Goal: Transaction & Acquisition: Purchase product/service

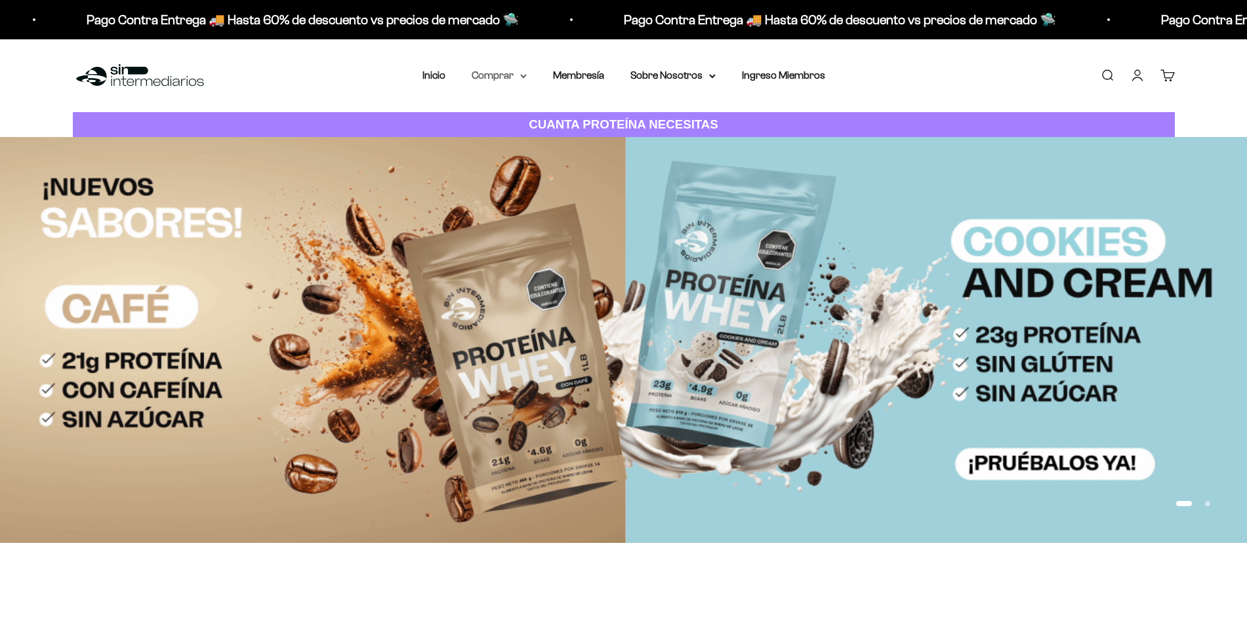
click at [496, 73] on summary "Comprar" at bounding box center [499, 75] width 55 height 17
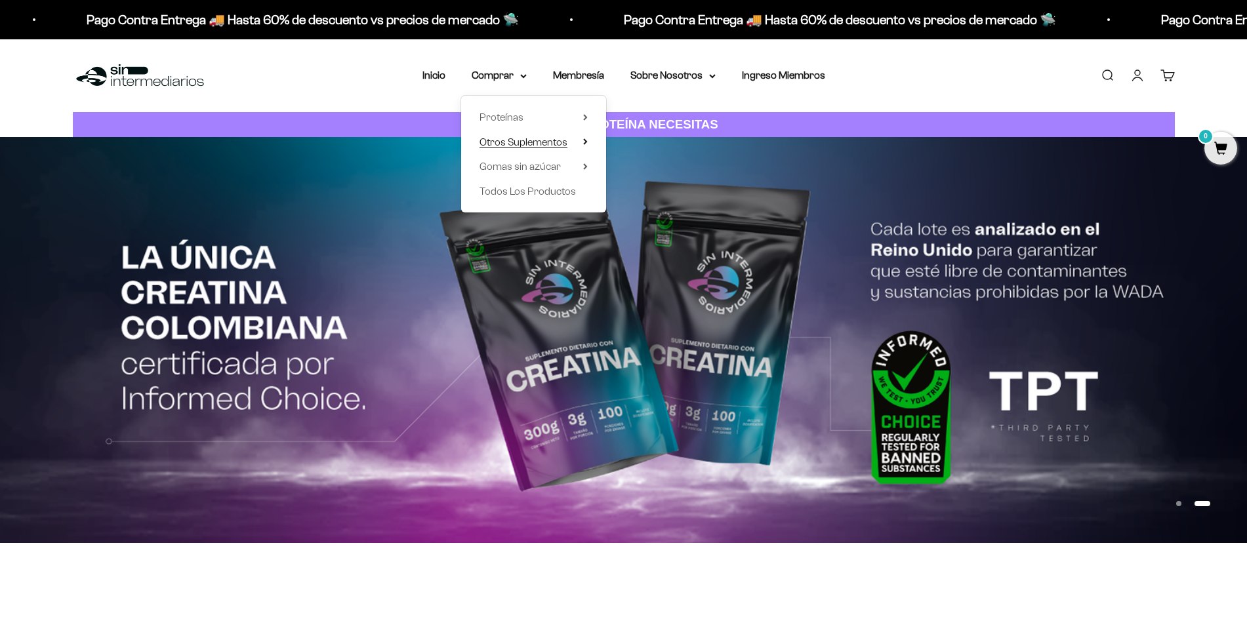
click at [488, 144] on span "Otros Suplementos" at bounding box center [524, 141] width 88 height 11
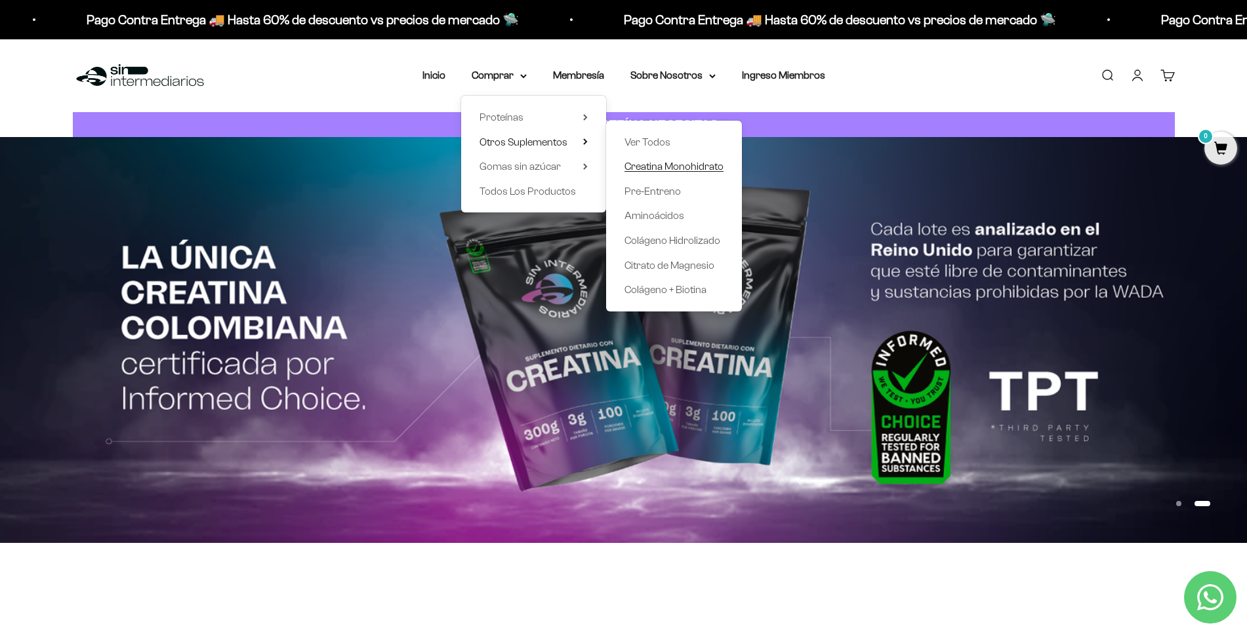
click at [655, 170] on span "Creatina Monohidrato" at bounding box center [674, 166] width 99 height 11
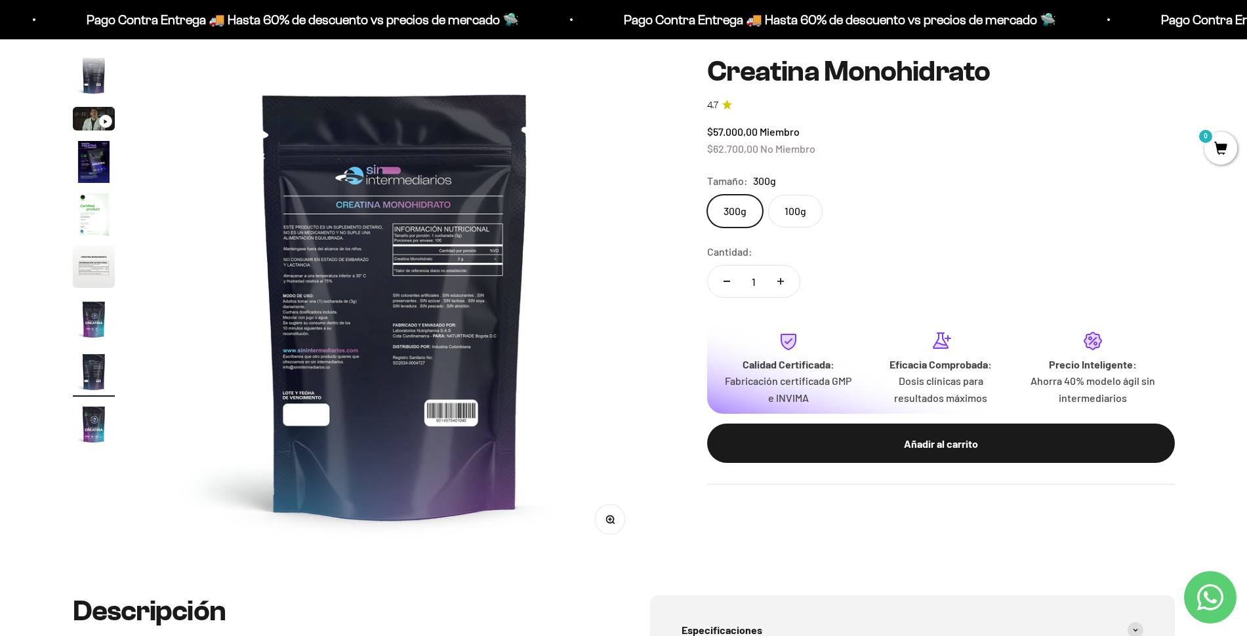
scroll to position [124, 0]
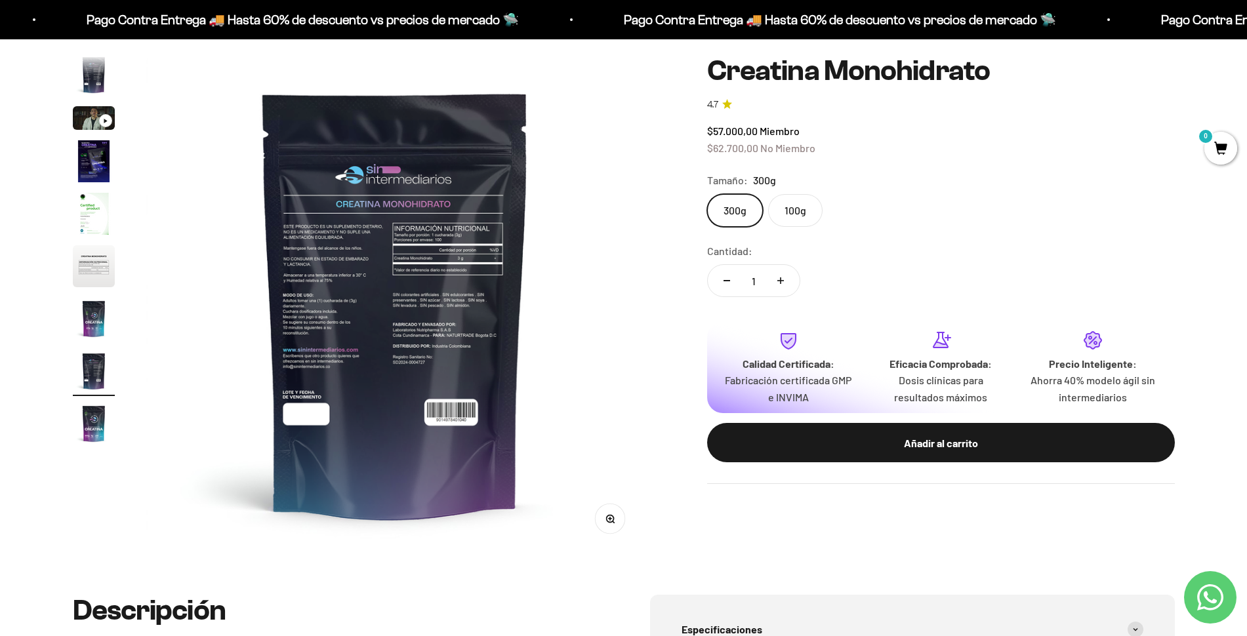
click at [784, 295] on button "Aumentar cantidad" at bounding box center [781, 280] width 38 height 31
click at [724, 275] on button "Reducir cantidad" at bounding box center [727, 280] width 38 height 31
type input "3"
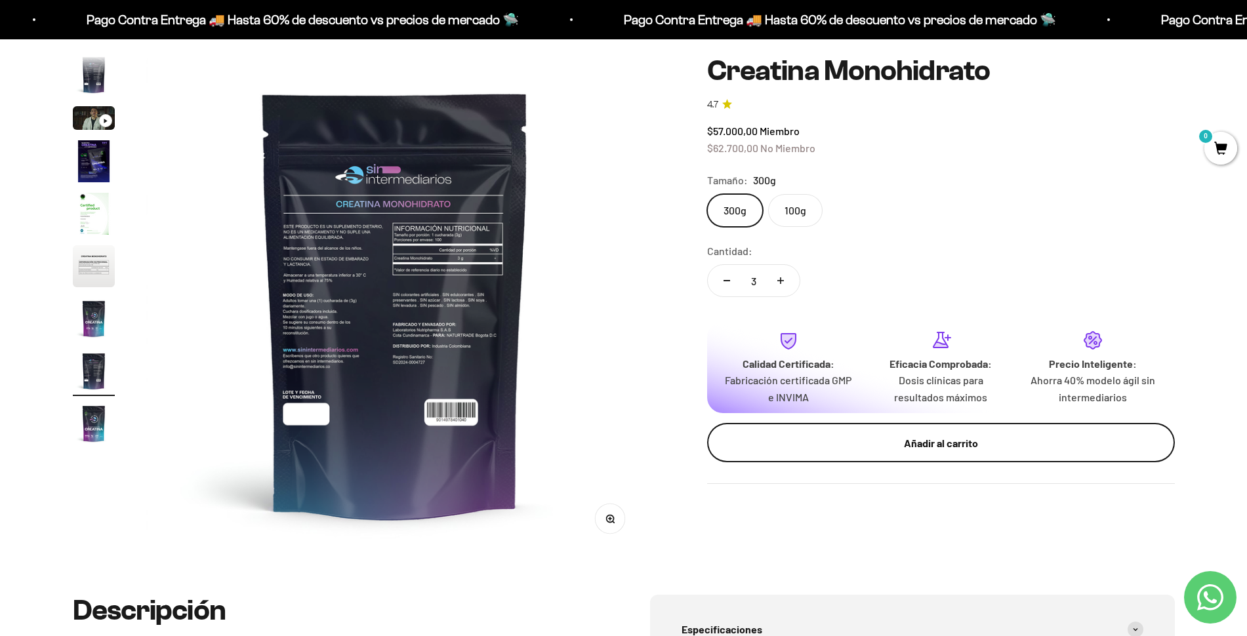
click at [896, 432] on button "Añadir al carrito" at bounding box center [941, 442] width 468 height 39
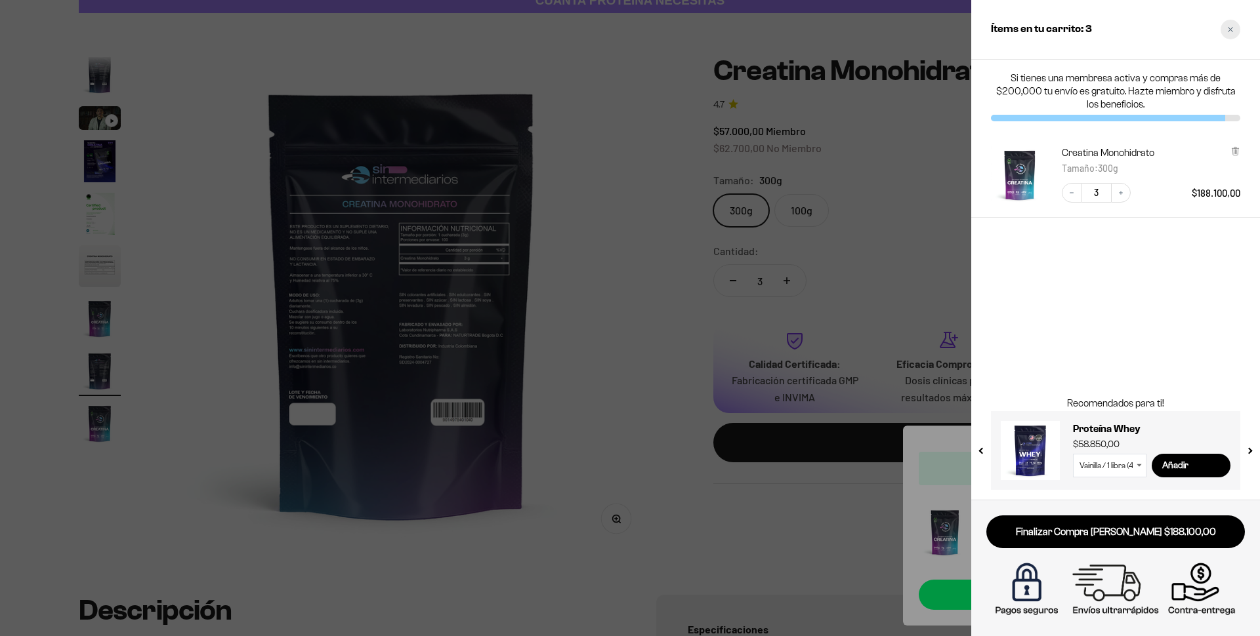
click at [1229, 31] on icon "Close cart" at bounding box center [1230, 29] width 7 height 7
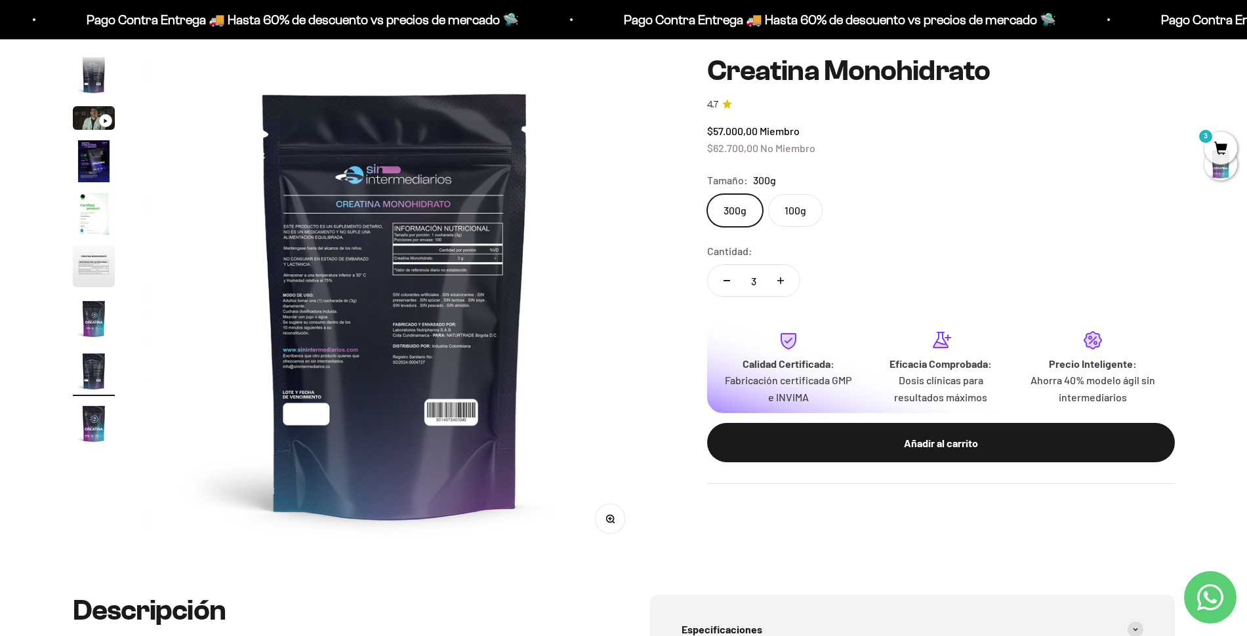
scroll to position [0, 0]
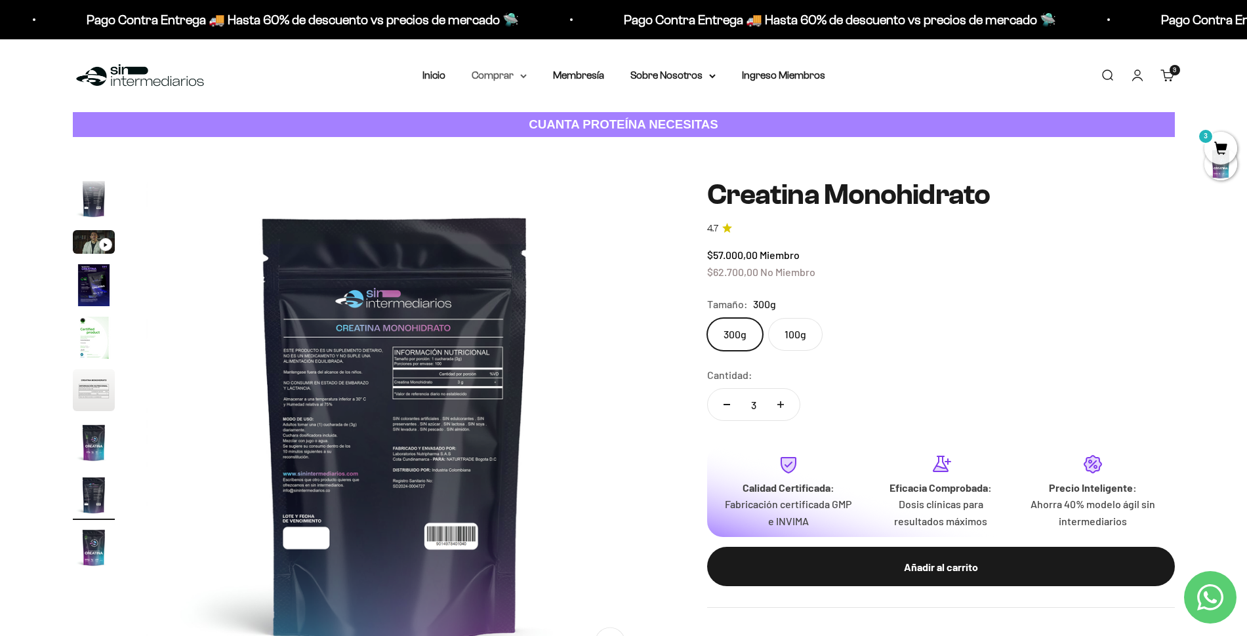
click at [508, 82] on summary "Comprar" at bounding box center [499, 75] width 55 height 17
drag, startPoint x: 520, startPoint y: 152, endPoint x: 522, endPoint y: 143, distance: 9.3
click at [522, 143] on div "Proteínas Ver Todos Whey Iso Vegan" at bounding box center [533, 154] width 145 height 117
click at [522, 143] on span "Otros Suplementos" at bounding box center [524, 141] width 88 height 11
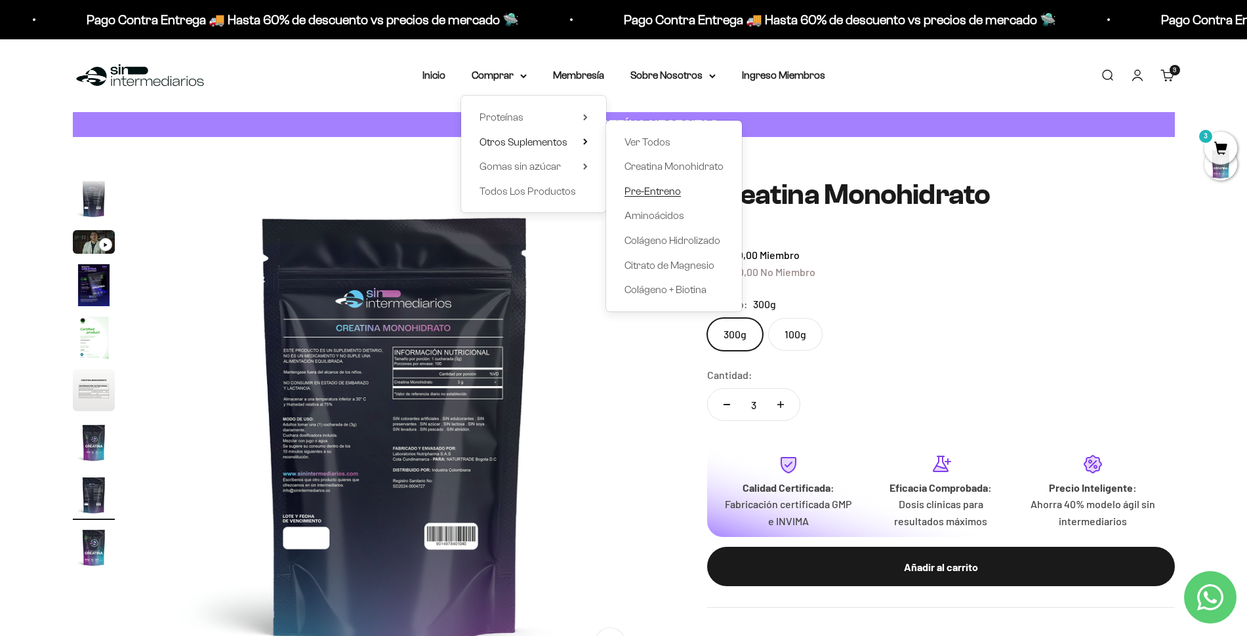
click at [659, 195] on span "Pre-Entreno" at bounding box center [653, 191] width 56 height 11
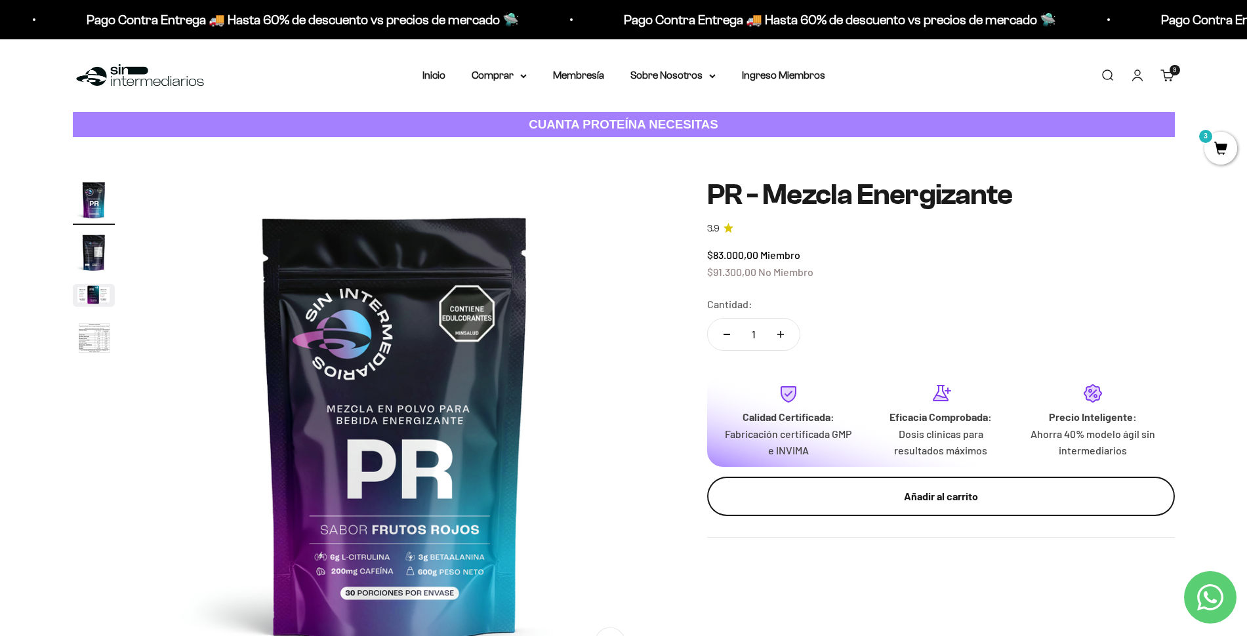
click at [894, 495] on div "Añadir al carrito" at bounding box center [940, 496] width 415 height 17
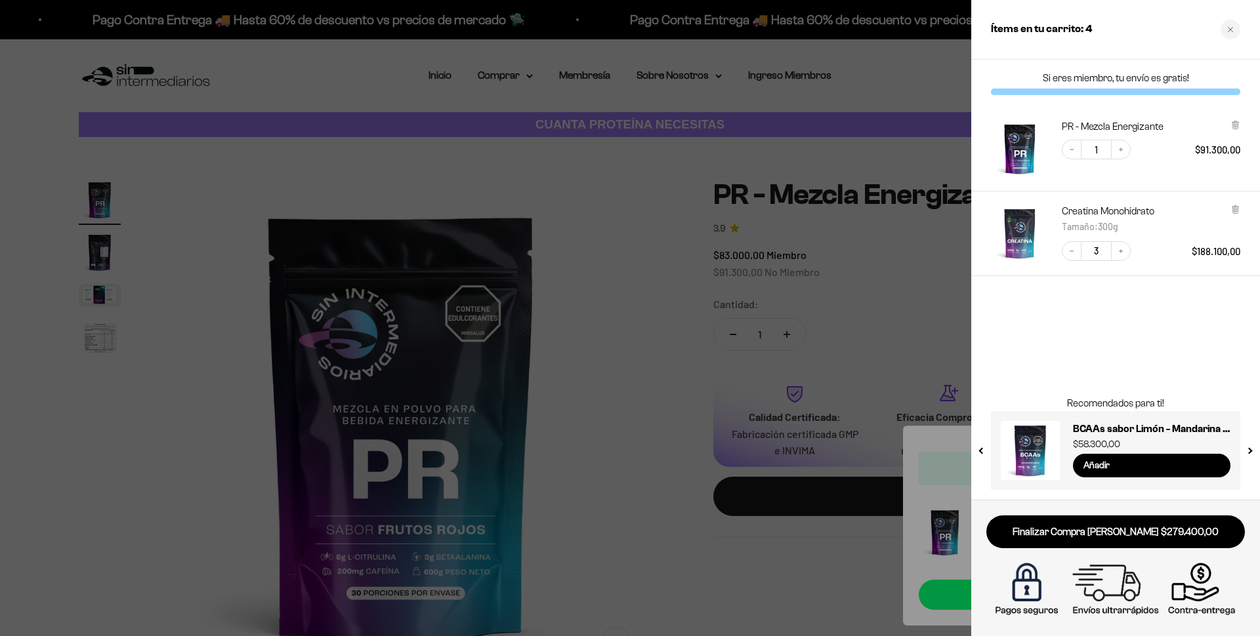
click at [690, 304] on div at bounding box center [630, 318] width 1260 height 636
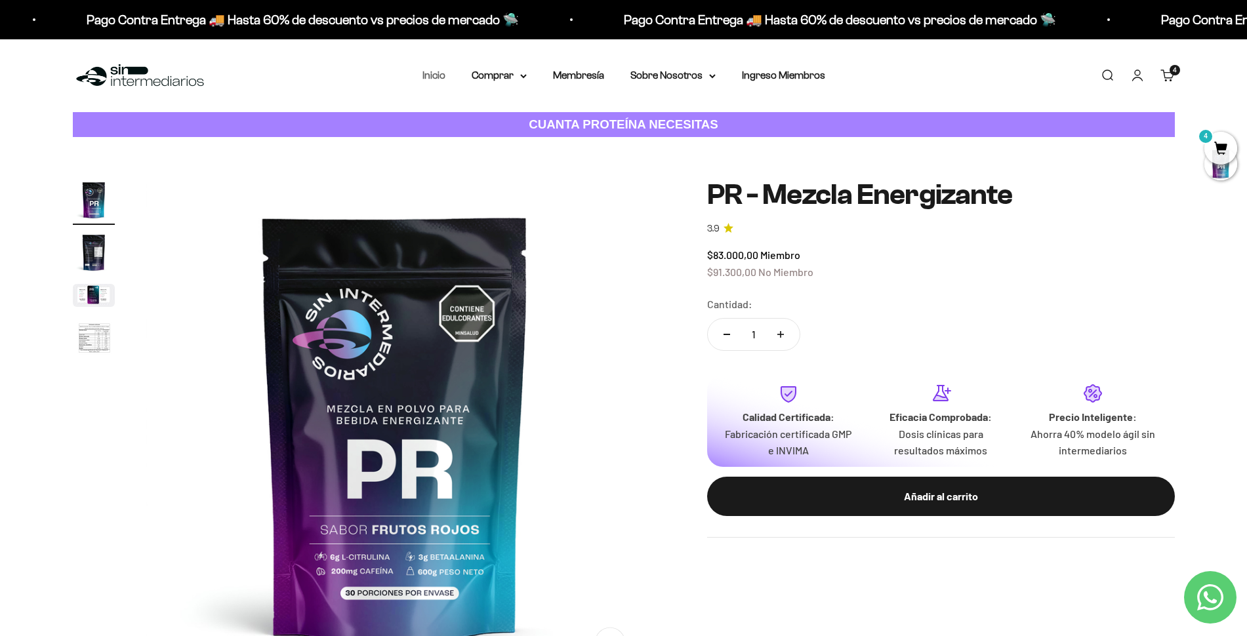
click at [435, 77] on link "Inicio" at bounding box center [434, 75] width 23 height 11
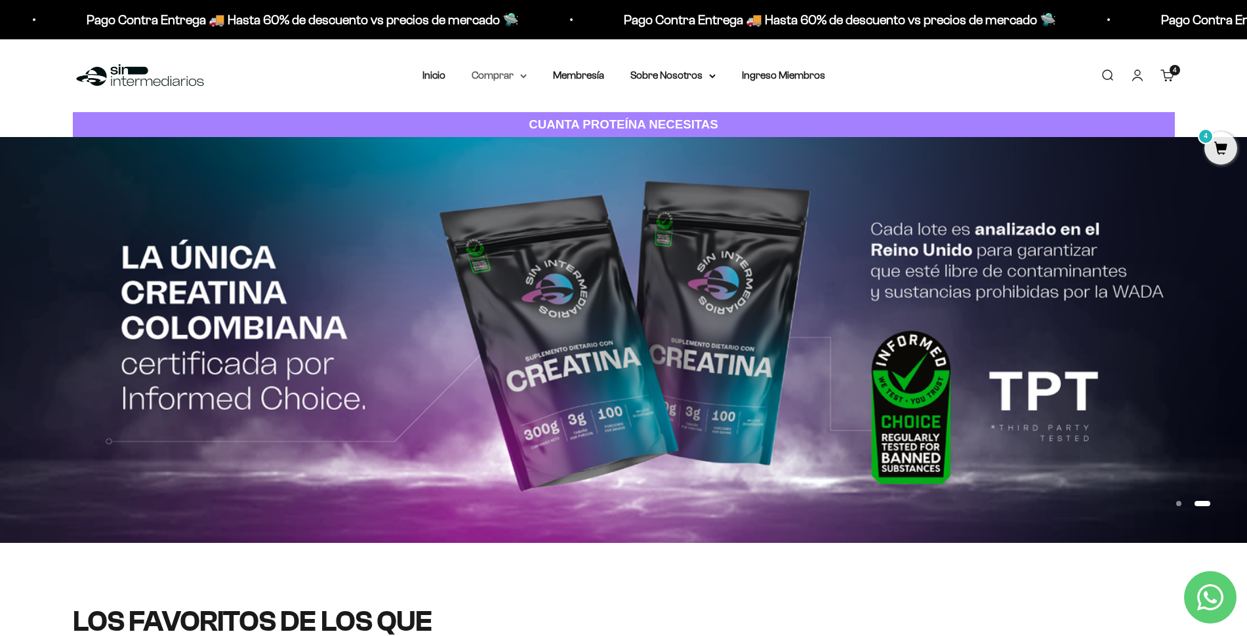
click at [484, 77] on summary "Comprar" at bounding box center [499, 75] width 55 height 17
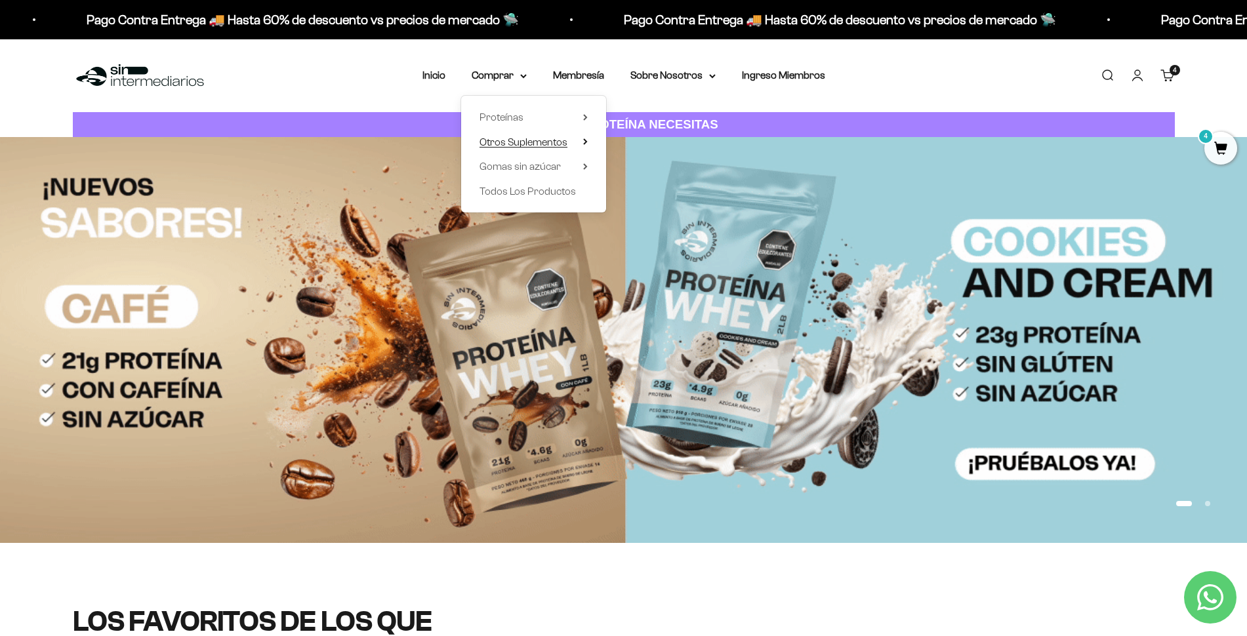
click at [492, 139] on span "Otros Suplementos" at bounding box center [524, 141] width 88 height 11
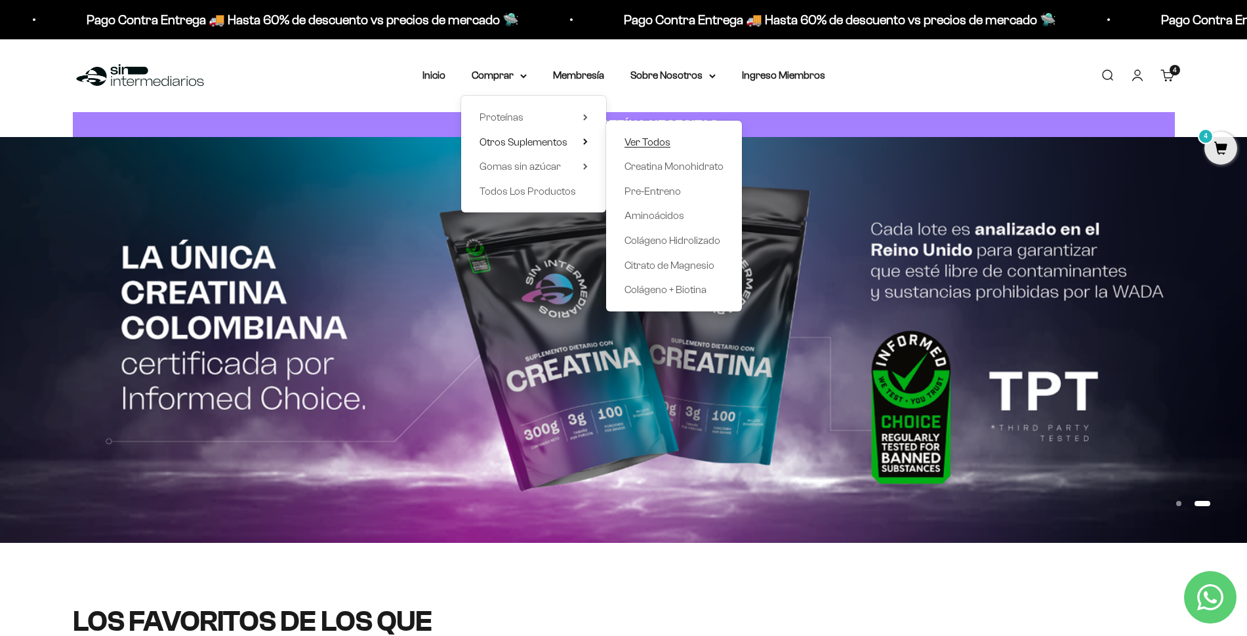
click at [637, 147] on span "Ver Todos" at bounding box center [648, 141] width 46 height 11
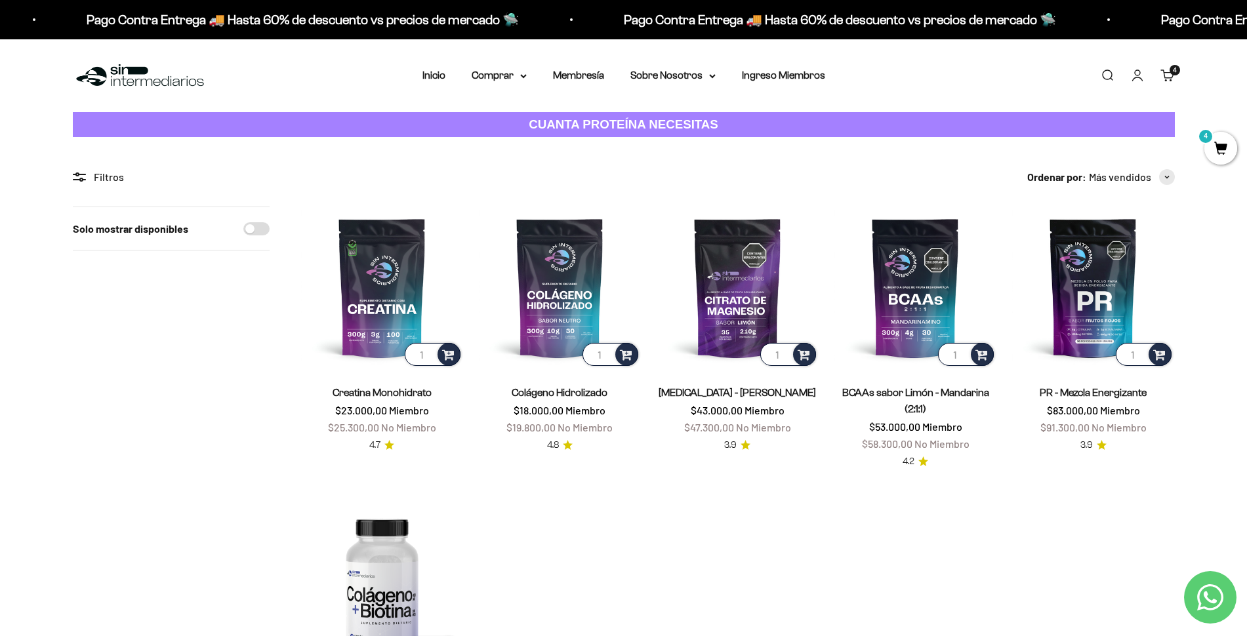
click at [1173, 77] on link "Carrito 4 artículos 4" at bounding box center [1168, 75] width 14 height 14
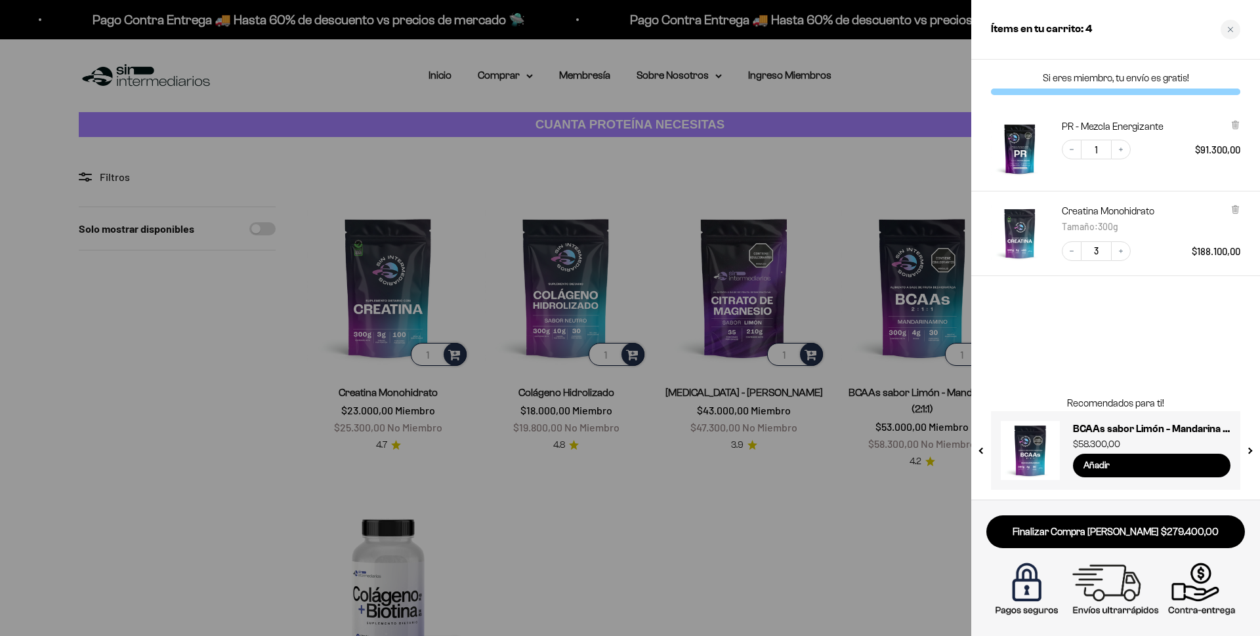
click at [1104, 356] on div "Si eres miembro, tu envío es gratis! PR - Mezcla Energizante Decrease quantity …" at bounding box center [1115, 280] width 289 height 440
click at [499, 136] on div at bounding box center [630, 318] width 1260 height 636
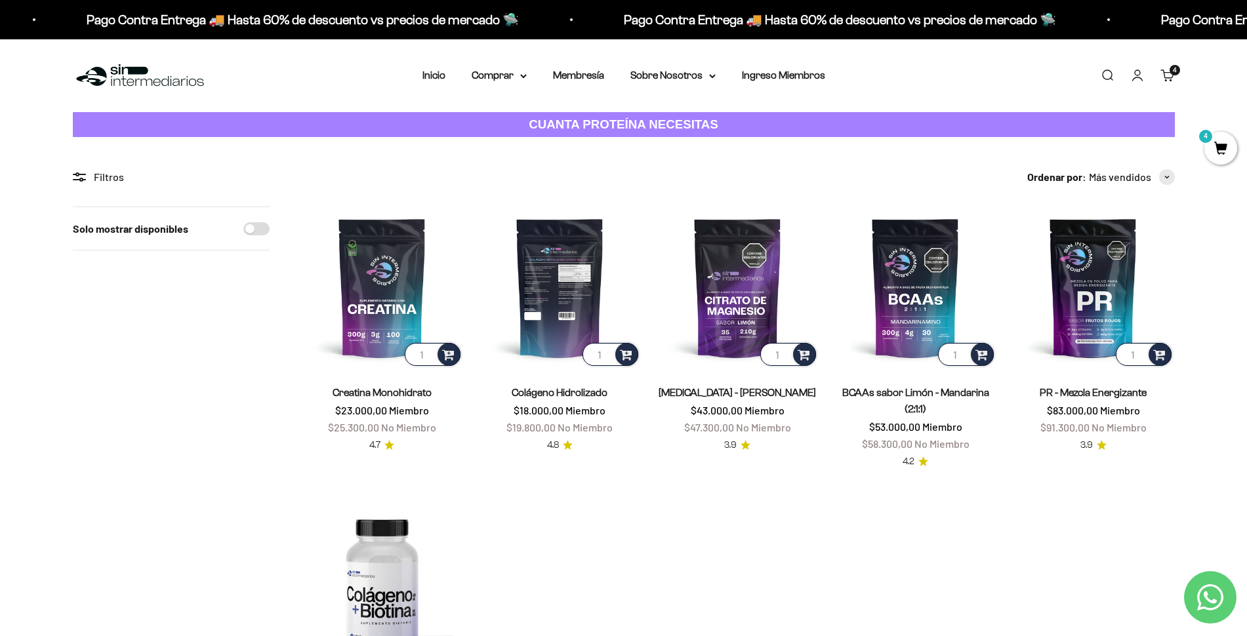
click at [526, 302] on img at bounding box center [560, 288] width 162 height 162
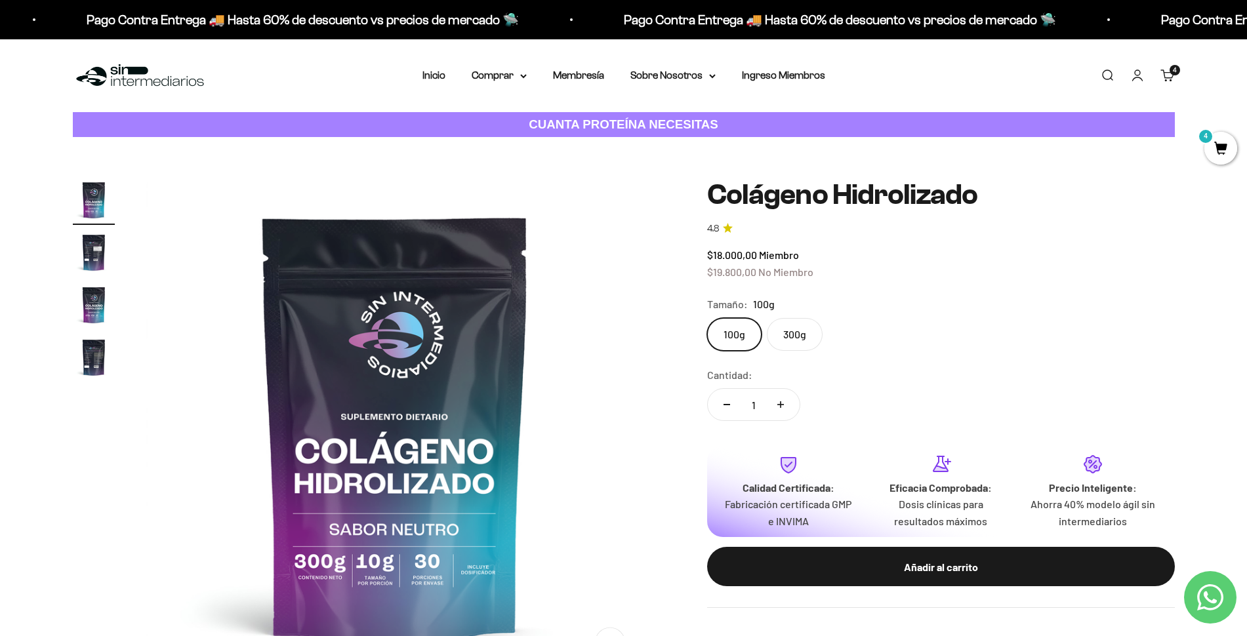
click at [798, 335] on label "300g" at bounding box center [795, 334] width 56 height 33
click at [707, 318] on input "300g" at bounding box center [707, 318] width 1 height 1
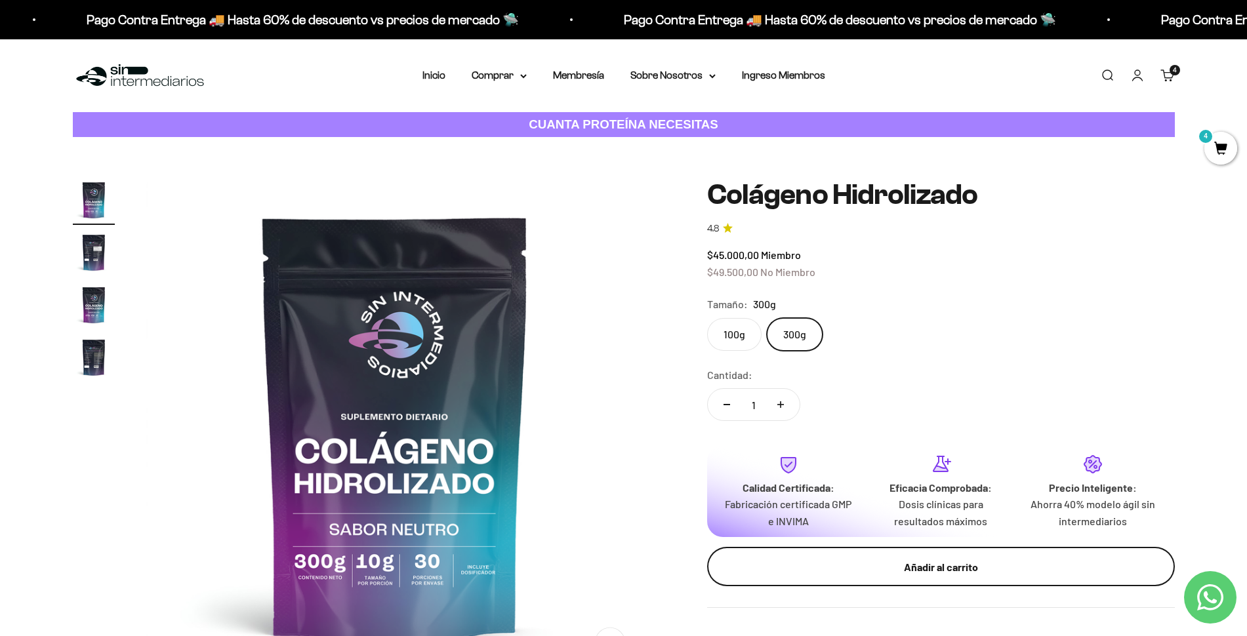
click at [780, 581] on button "Añadir al carrito" at bounding box center [941, 566] width 468 height 39
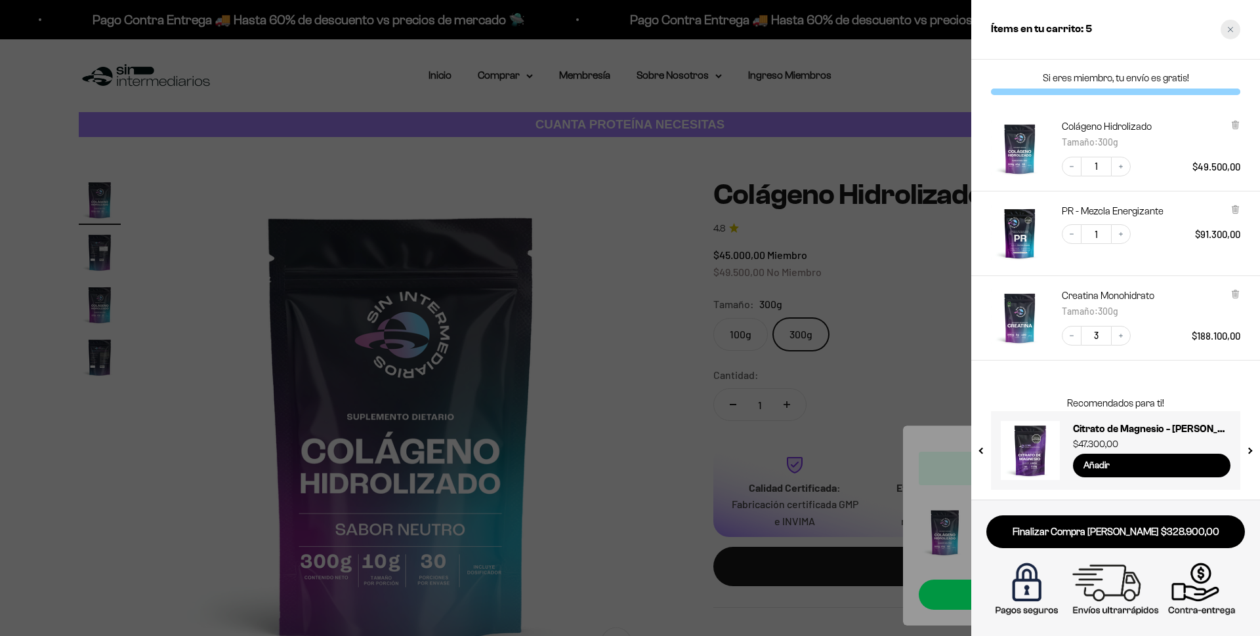
click at [1224, 26] on div "Close cart" at bounding box center [1230, 30] width 20 height 20
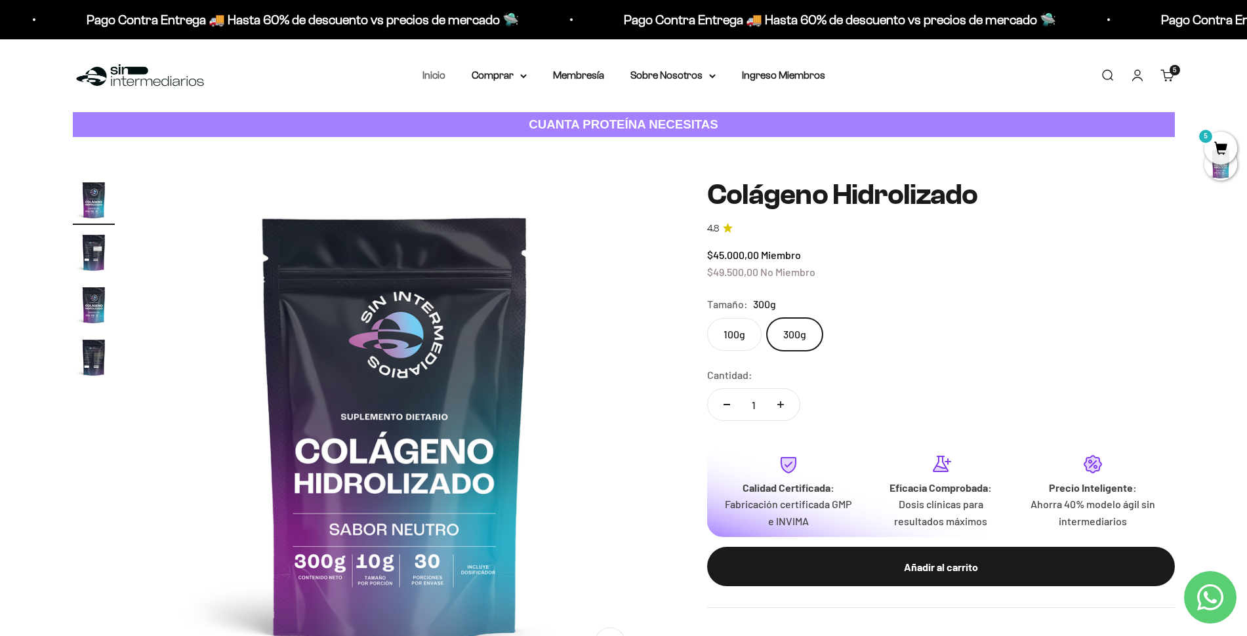
click at [440, 79] on link "Inicio" at bounding box center [434, 75] width 23 height 11
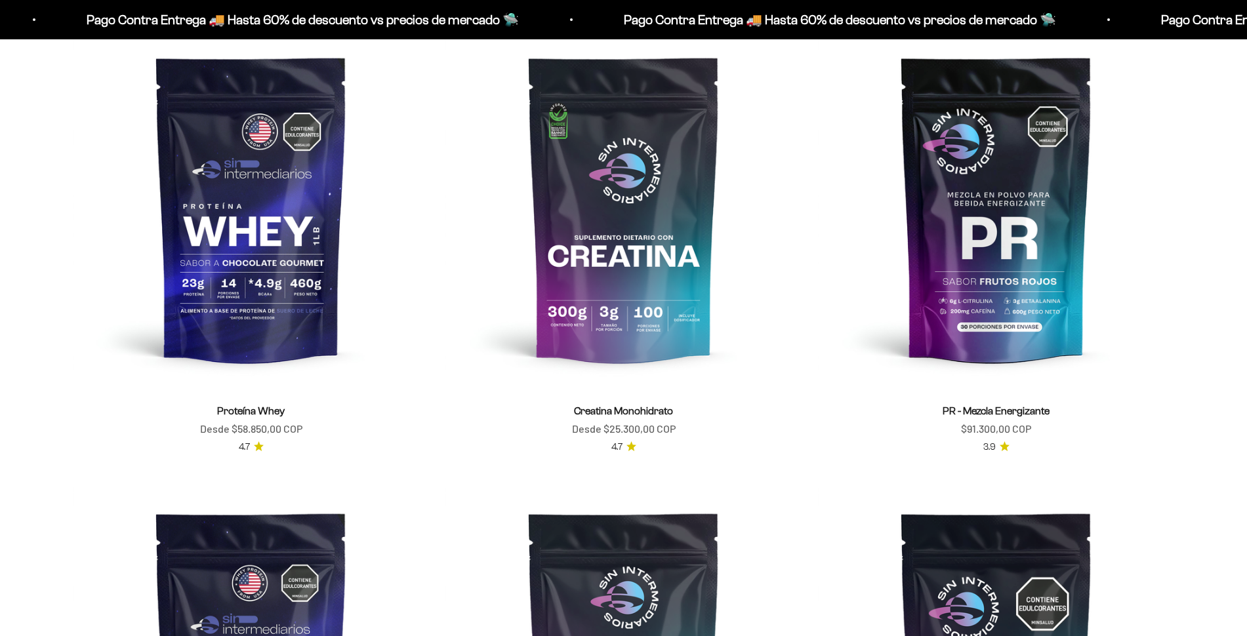
scroll to position [666, 0]
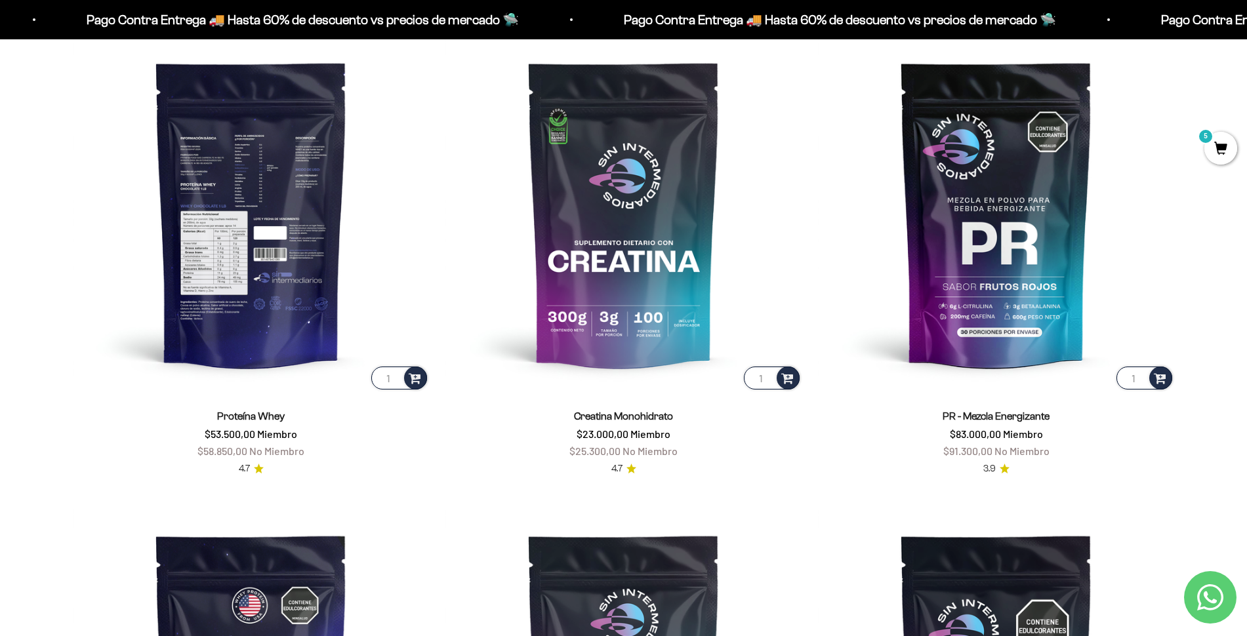
click at [247, 277] on img at bounding box center [251, 213] width 357 height 357
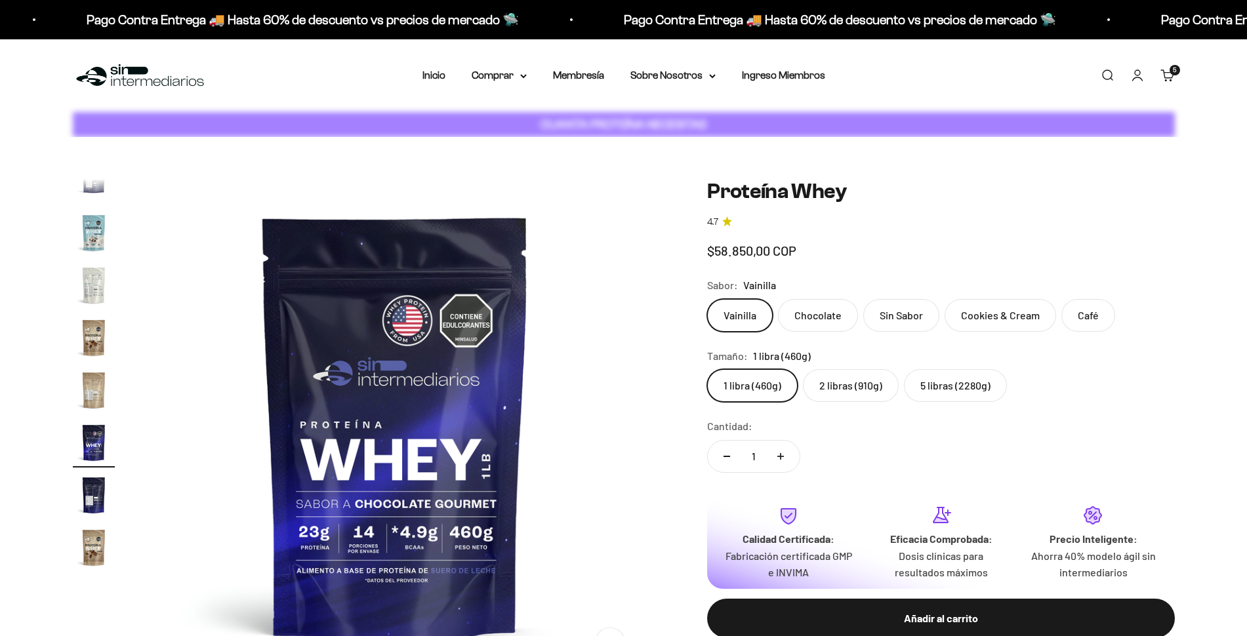
scroll to position [0, 8735]
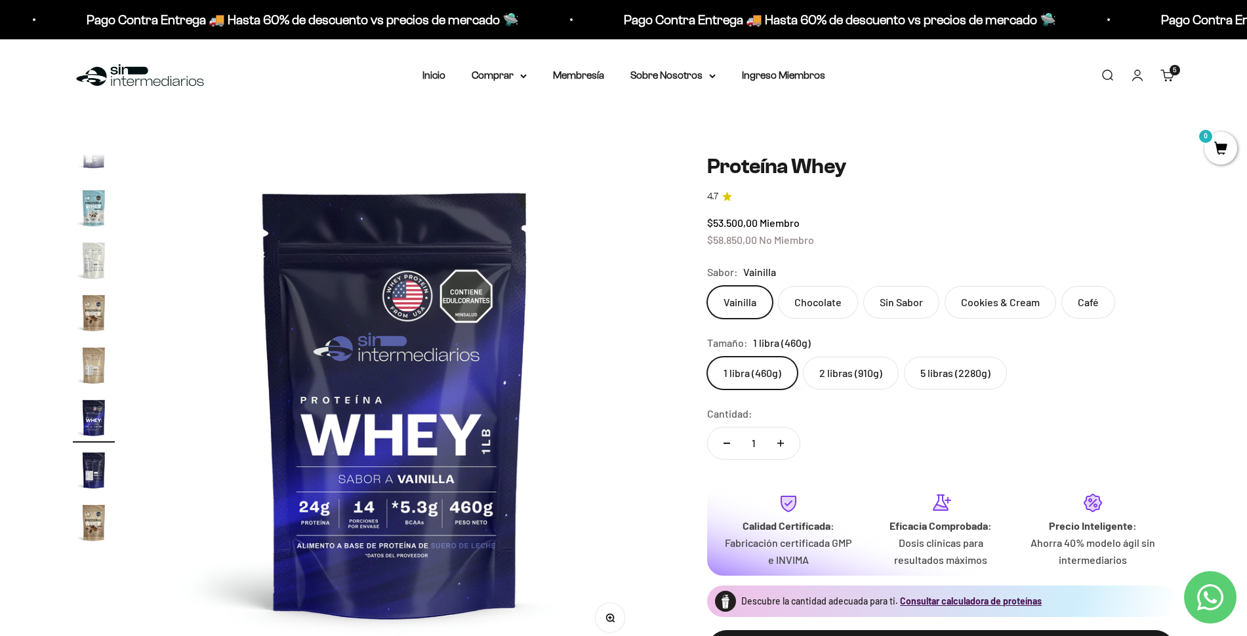
click at [873, 377] on label "2 libras (910g)" at bounding box center [851, 373] width 96 height 33
click at [707, 357] on input "2 libras (910g)" at bounding box center [707, 356] width 1 height 1
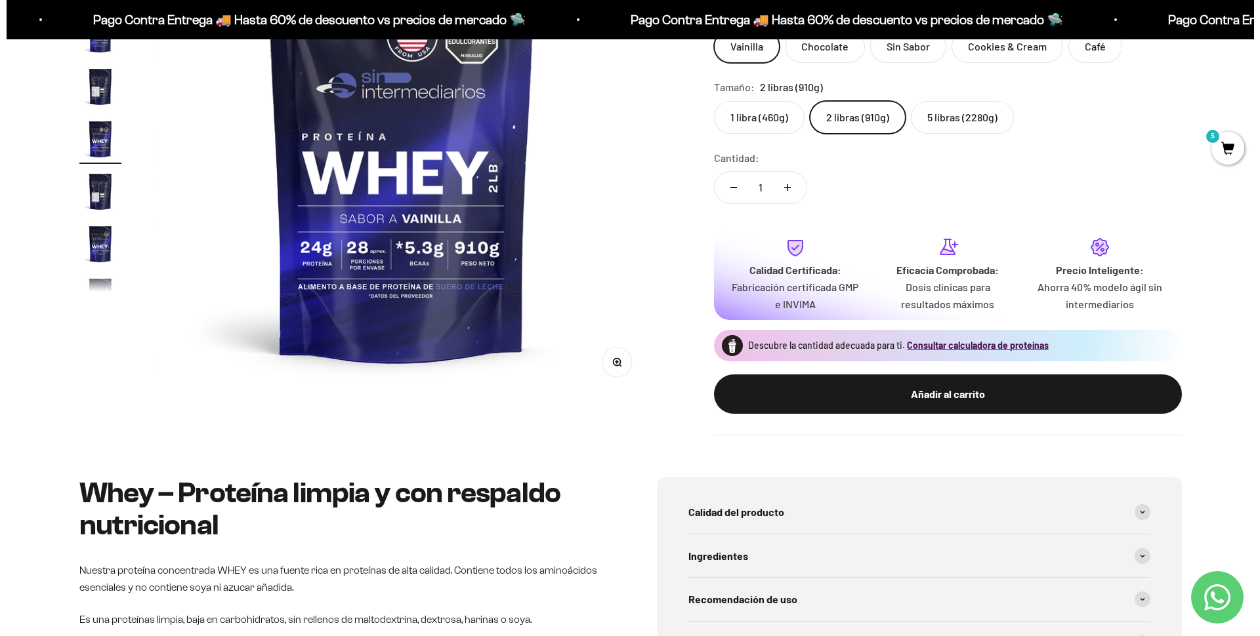
scroll to position [255, 0]
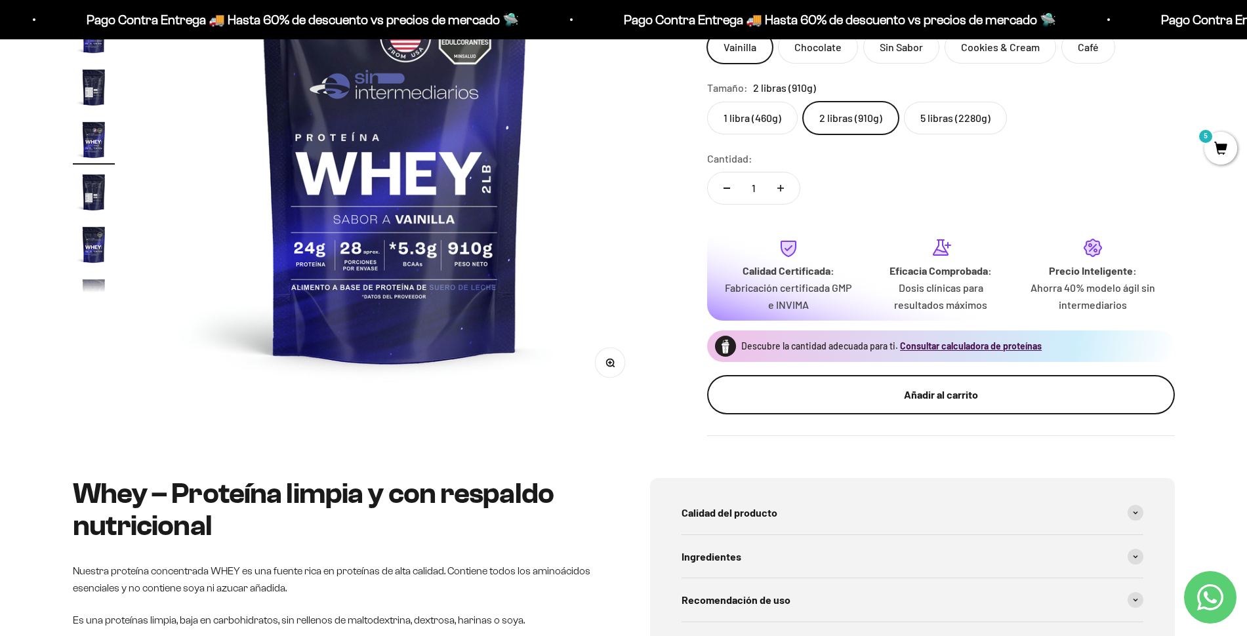
click at [873, 398] on div "Añadir al carrito" at bounding box center [940, 394] width 415 height 17
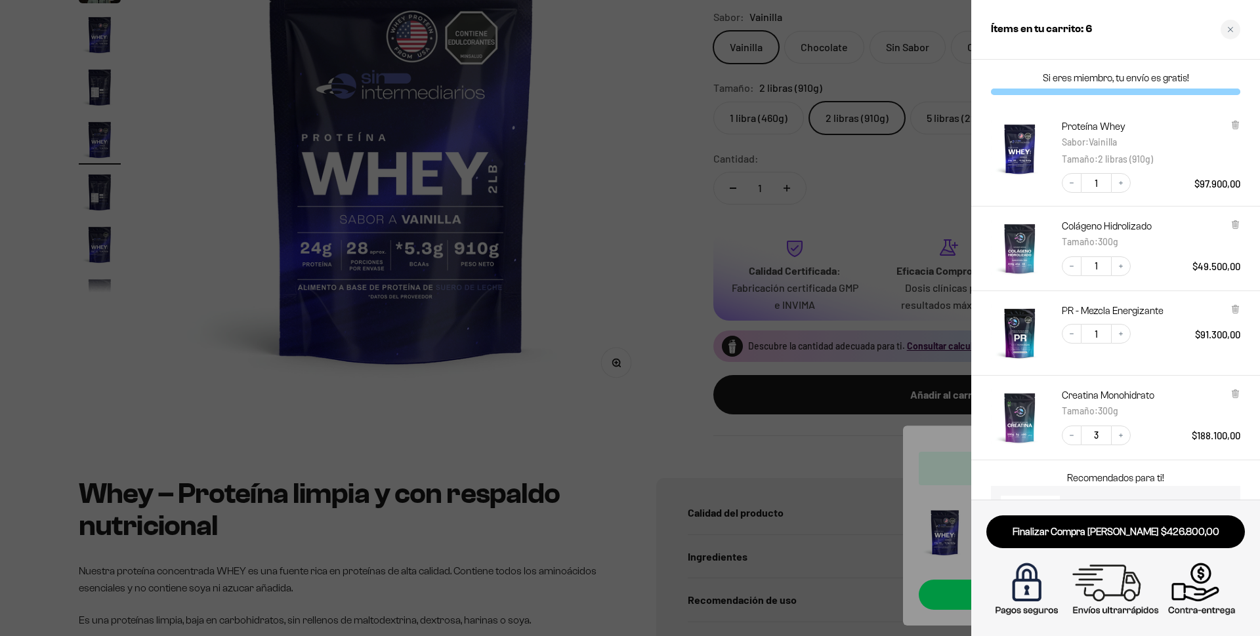
click at [1224, 39] on div "Ítems en tu carrito: 6" at bounding box center [1115, 30] width 289 height 60
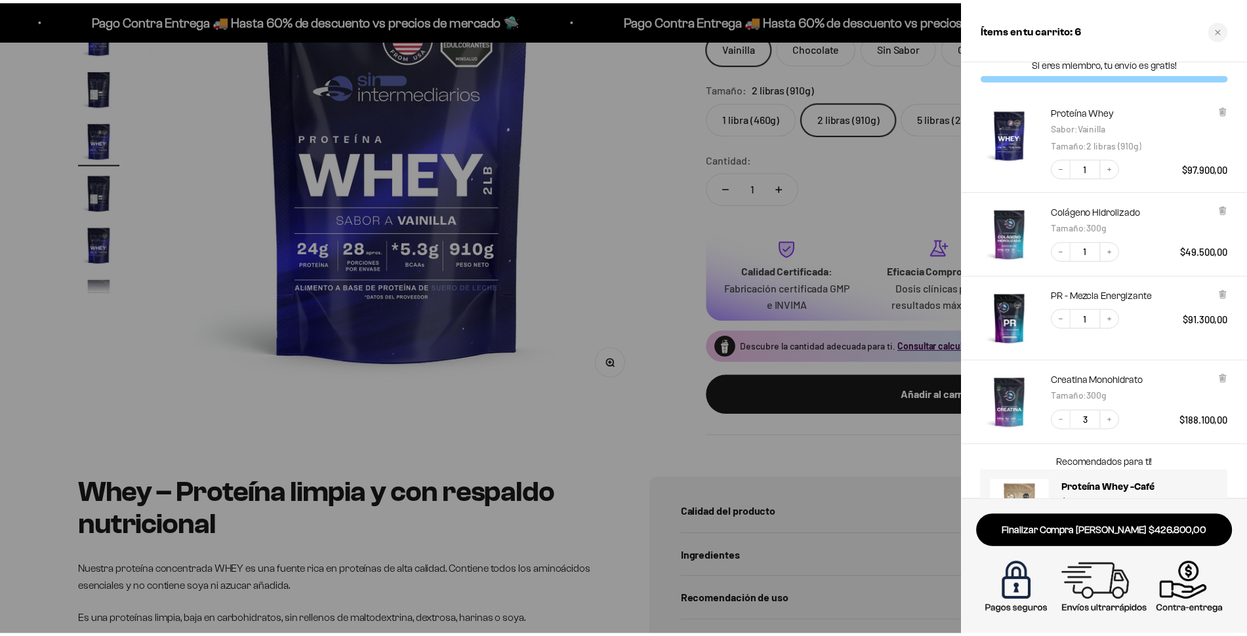
scroll to position [75, 0]
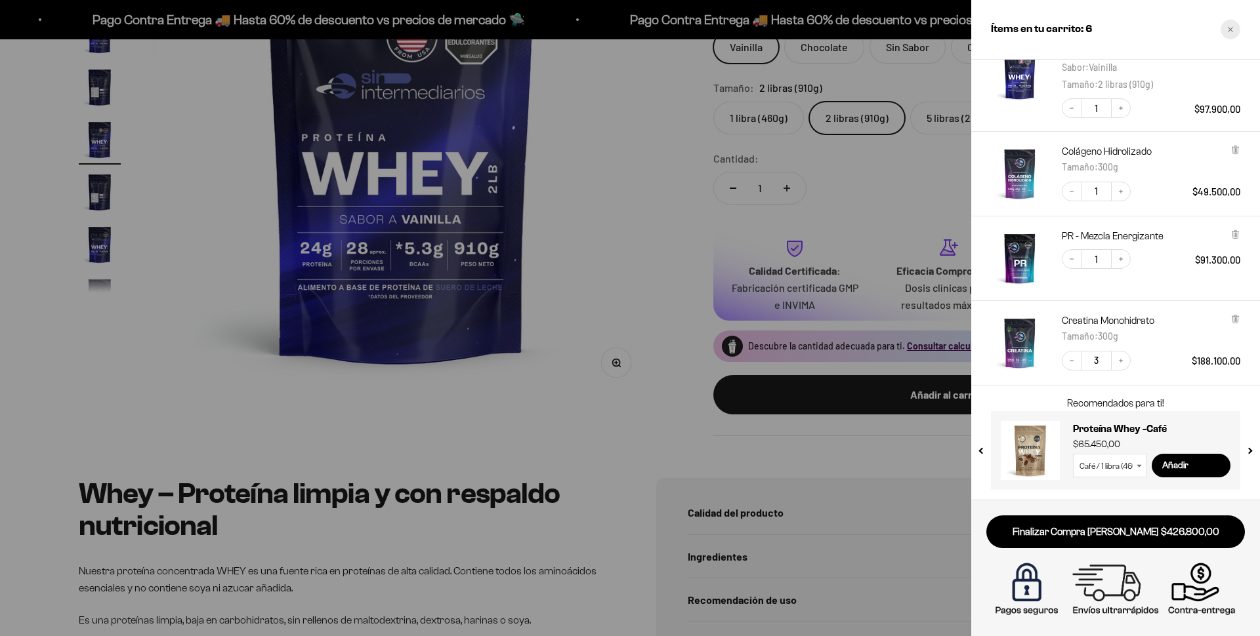
click at [1232, 24] on div "Close cart" at bounding box center [1230, 30] width 20 height 20
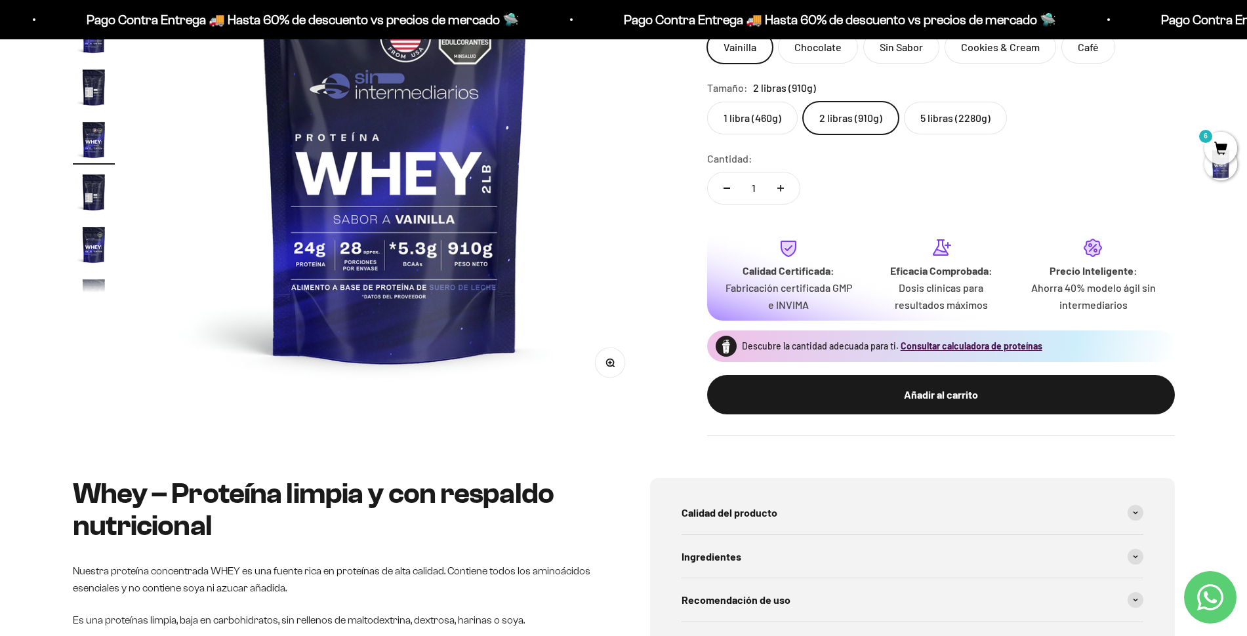
scroll to position [0, 0]
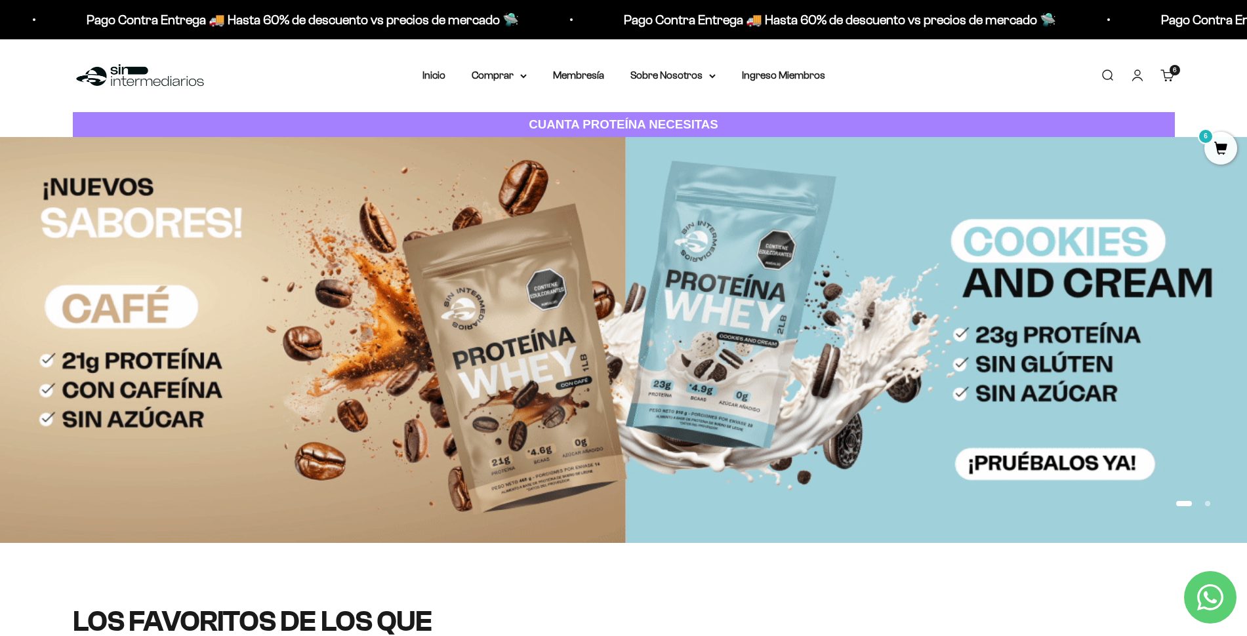
click at [1100, 79] on link "Buscar" at bounding box center [1107, 75] width 14 height 14
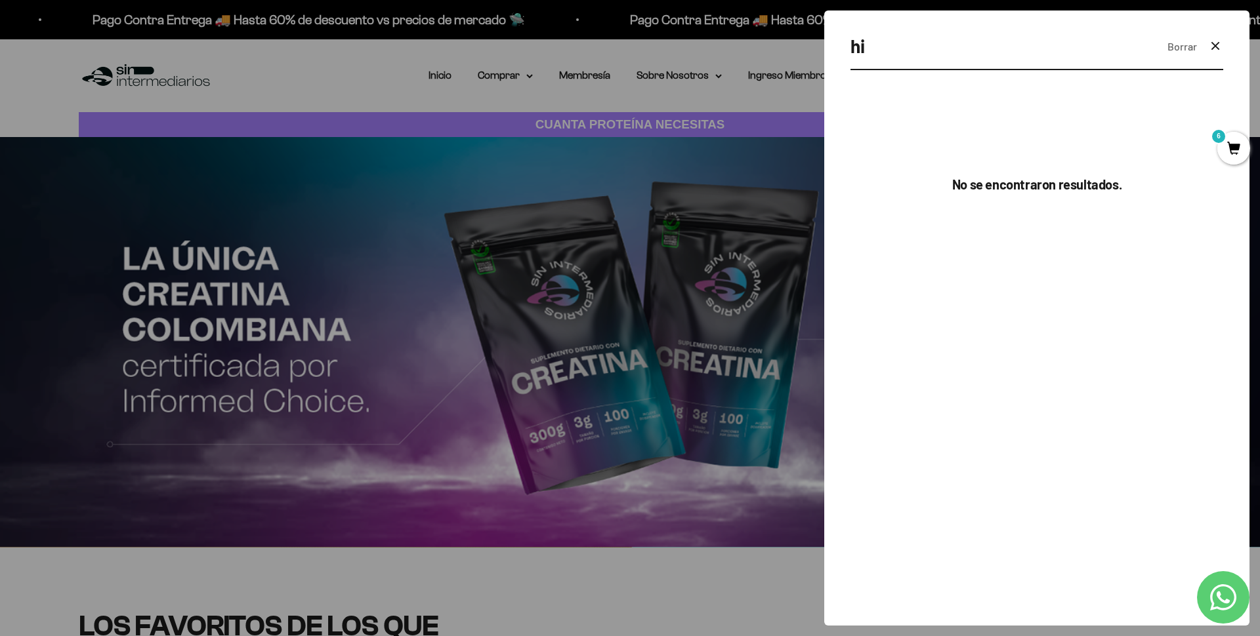
type input "h"
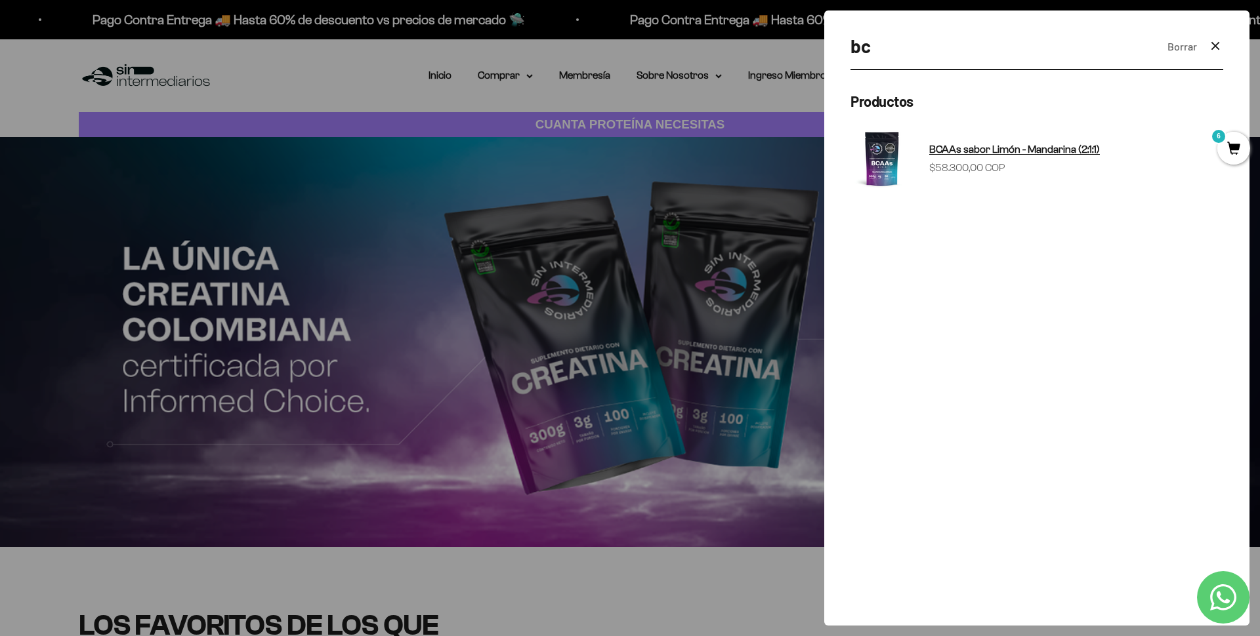
type input "bc"
click at [934, 166] on sale-price "Precio de oferta $58.300,00 COP" at bounding box center [967, 167] width 76 height 17
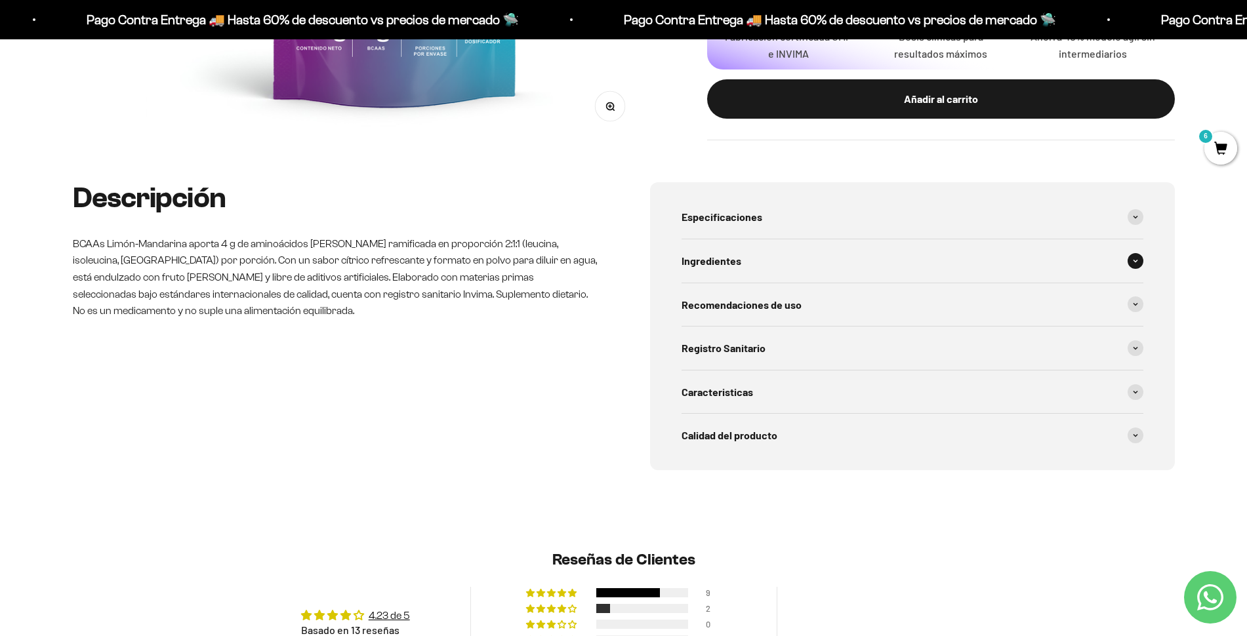
scroll to position [537, 0]
click at [1108, 223] on div "Especificaciones" at bounding box center [913, 216] width 462 height 43
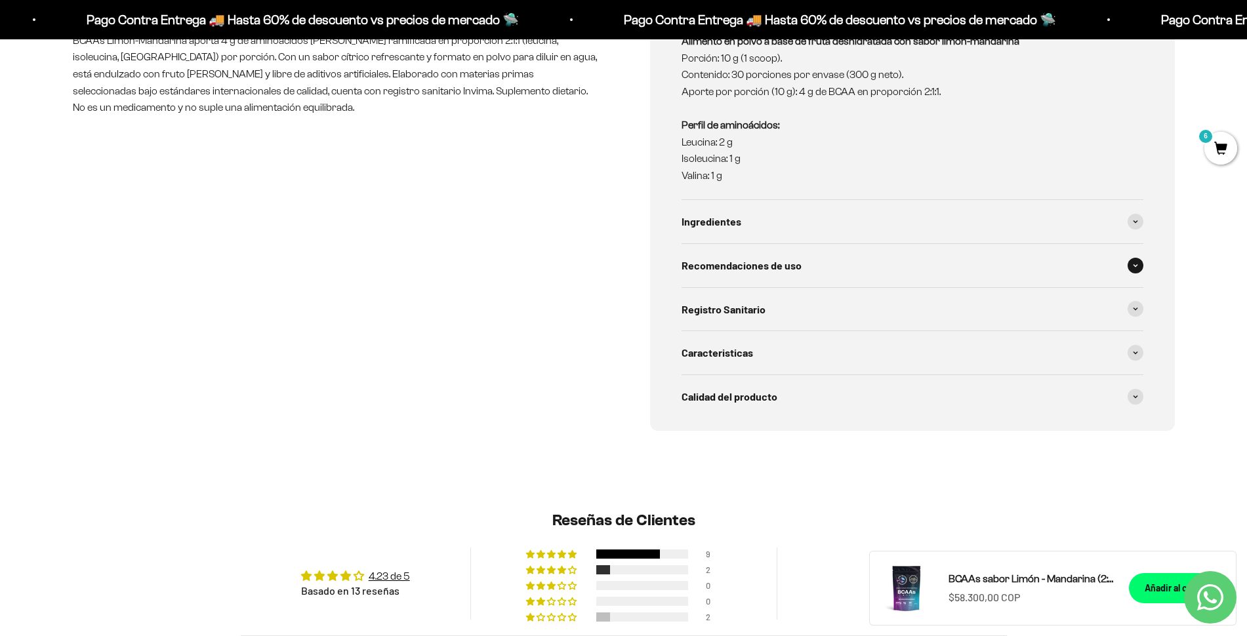
scroll to position [741, 0]
click at [1023, 272] on div "Recomendaciones de uso" at bounding box center [913, 264] width 462 height 43
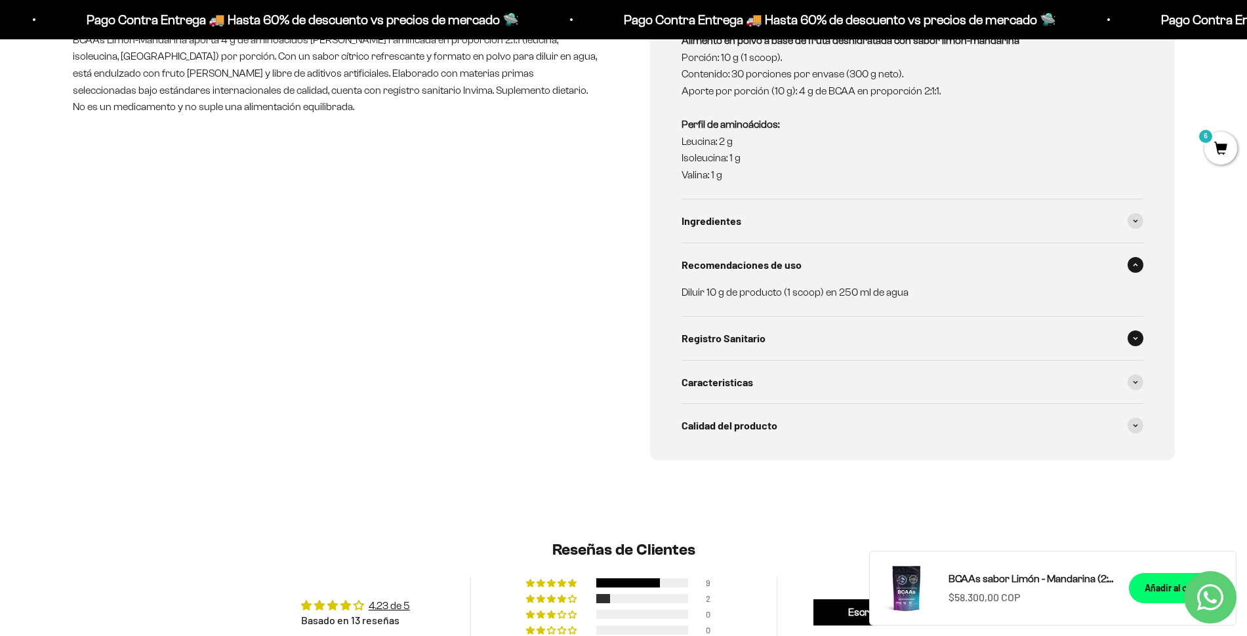
click at [890, 350] on div "Registro Sanitario" at bounding box center [913, 338] width 462 height 43
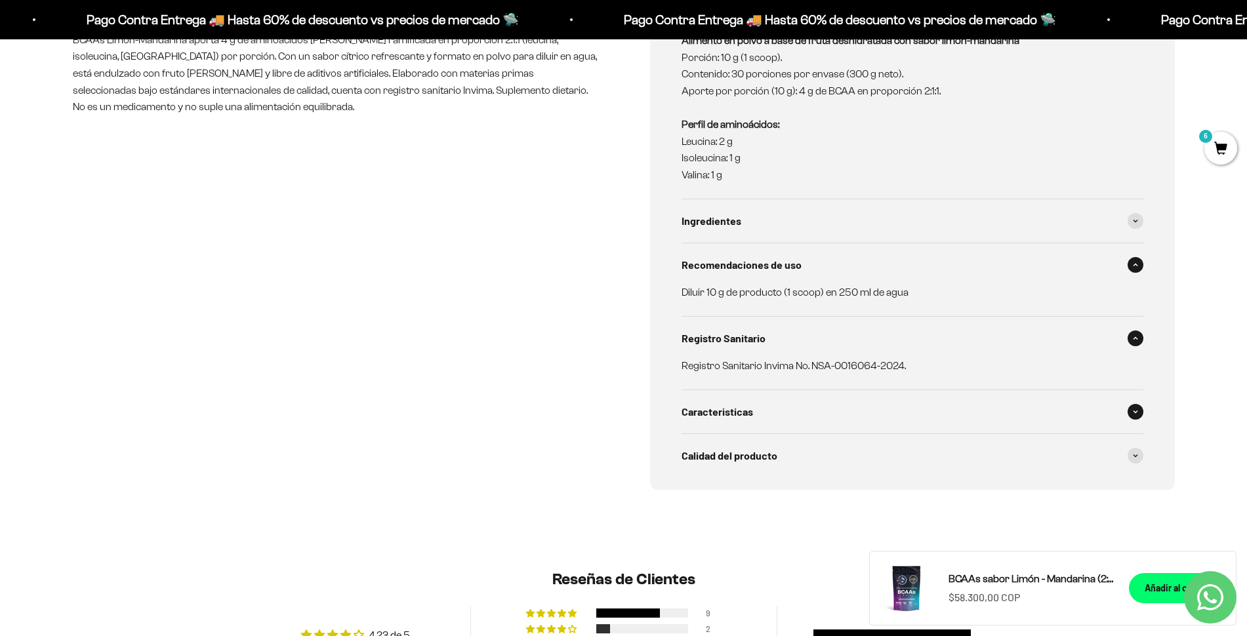
click at [845, 415] on div "Caracteristicas" at bounding box center [913, 411] width 462 height 43
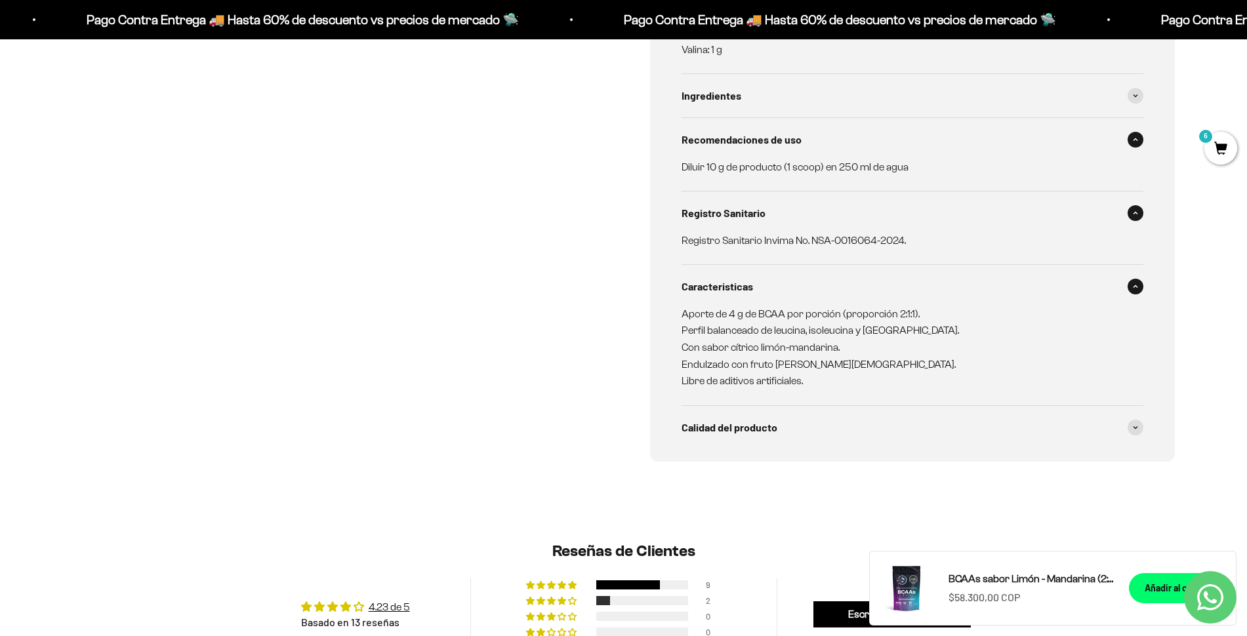
scroll to position [888, 0]
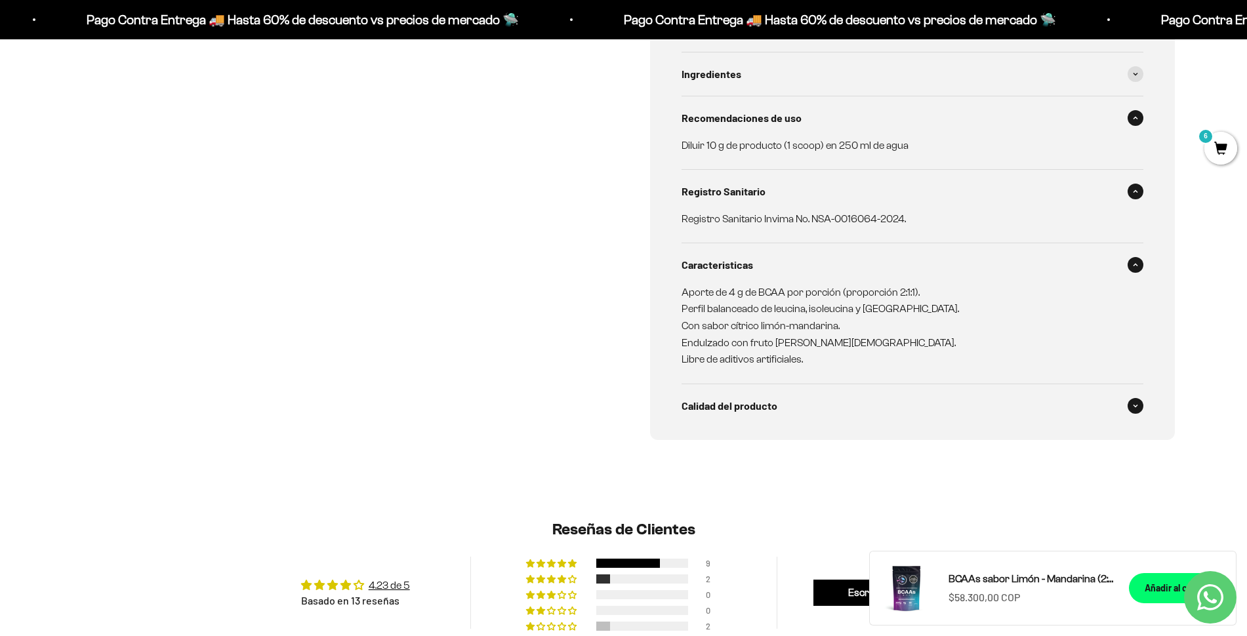
click at [791, 388] on div "Calidad del producto" at bounding box center [913, 405] width 462 height 43
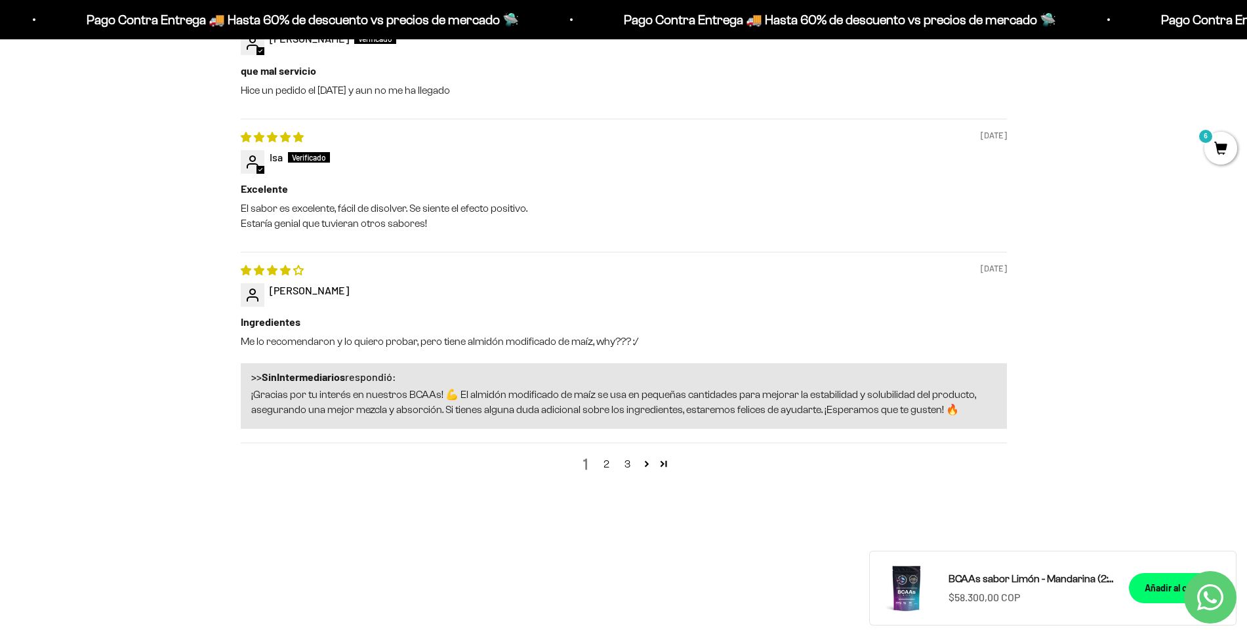
scroll to position [1964, 0]
